Goal: Task Accomplishment & Management: Complete application form

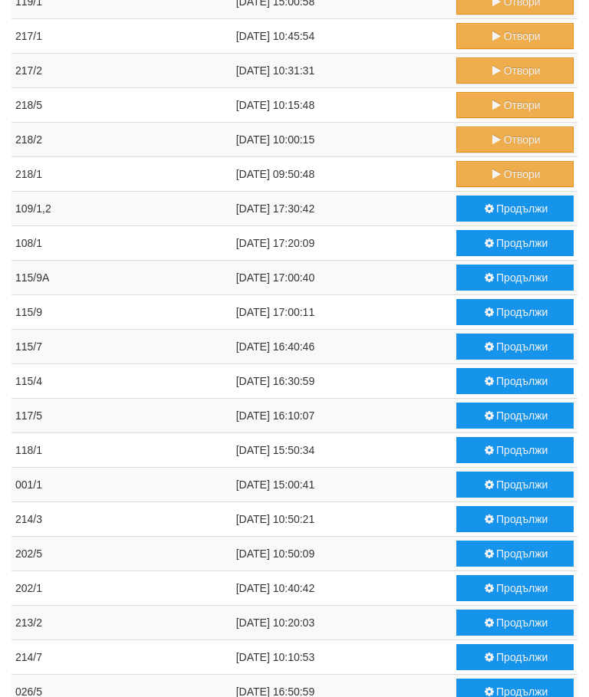
scroll to position [326, 0]
click at [499, 481] on button "Продължи" at bounding box center [514, 485] width 117 height 26
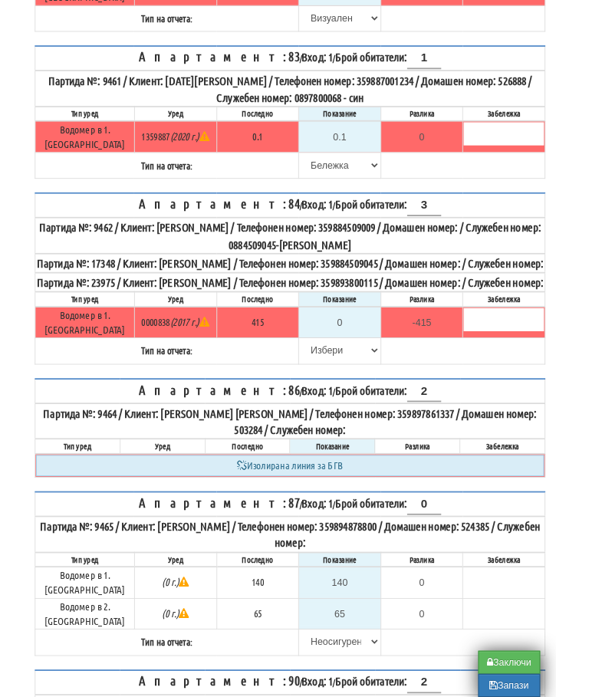
scroll to position [4400, 9]
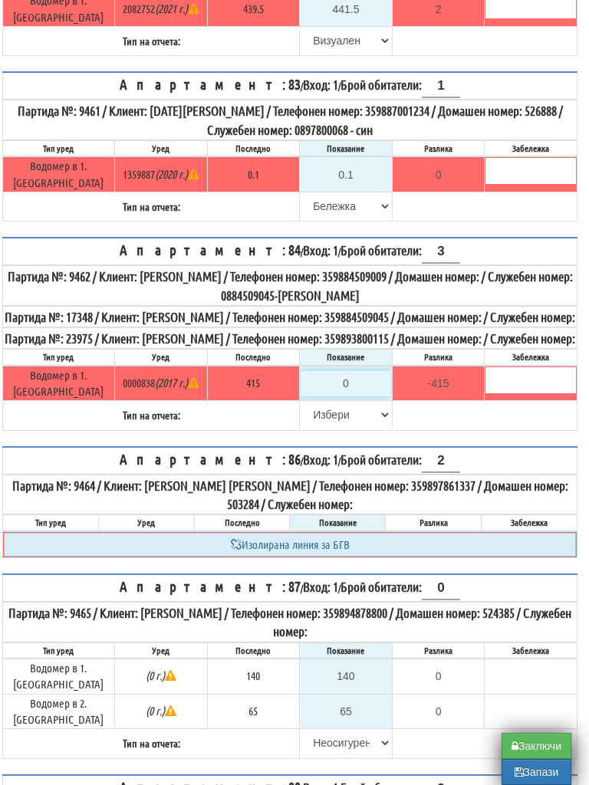
click at [353, 370] on input "0" at bounding box center [346, 383] width 90 height 26
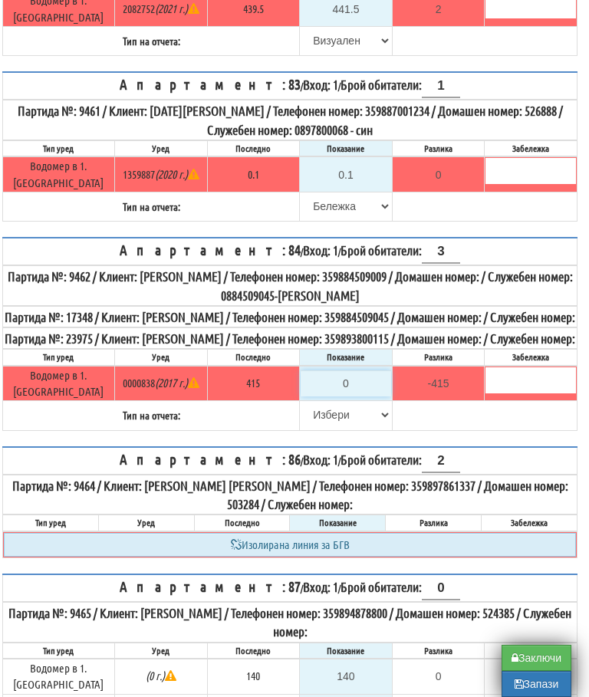
type input "4"
type input "-411.000"
type input "41"
type input "-374.000"
type input "418"
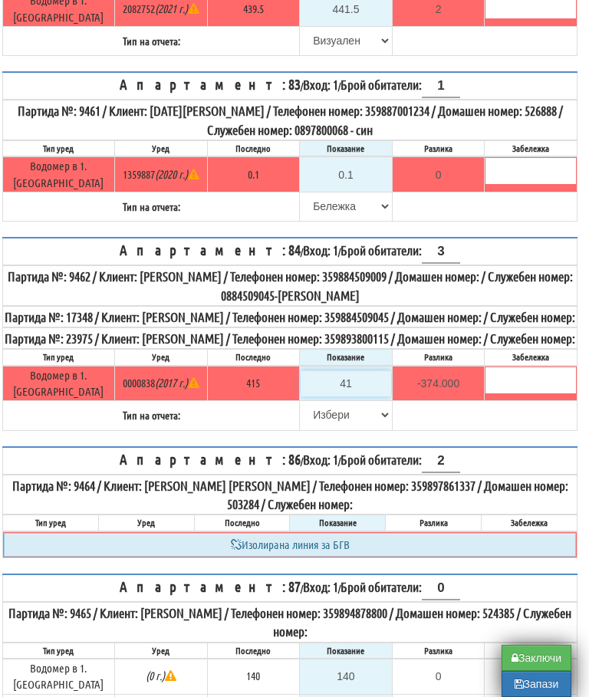
type input "3.000"
type input "418.2"
type input "3.200"
type input "418.2"
click at [314, 402] on select "[PERSON_NAME] Телефон Бележка Неосигурен достъп Самоотчет Служебно Дистанционен" at bounding box center [346, 415] width 90 height 26
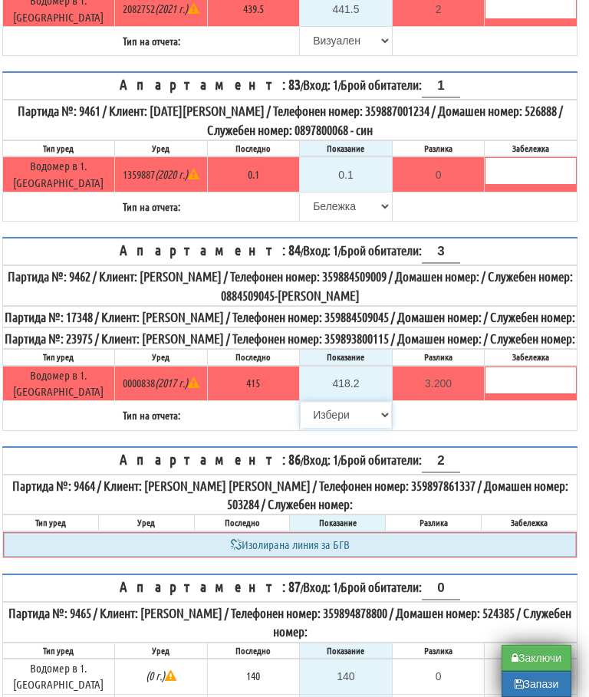
select select "89c75930-9bfd-e511-80be-8d5a1dced85a"
click at [536, 689] on button "Запази" at bounding box center [536, 684] width 70 height 26
